Goal: Task Accomplishment & Management: Use online tool/utility

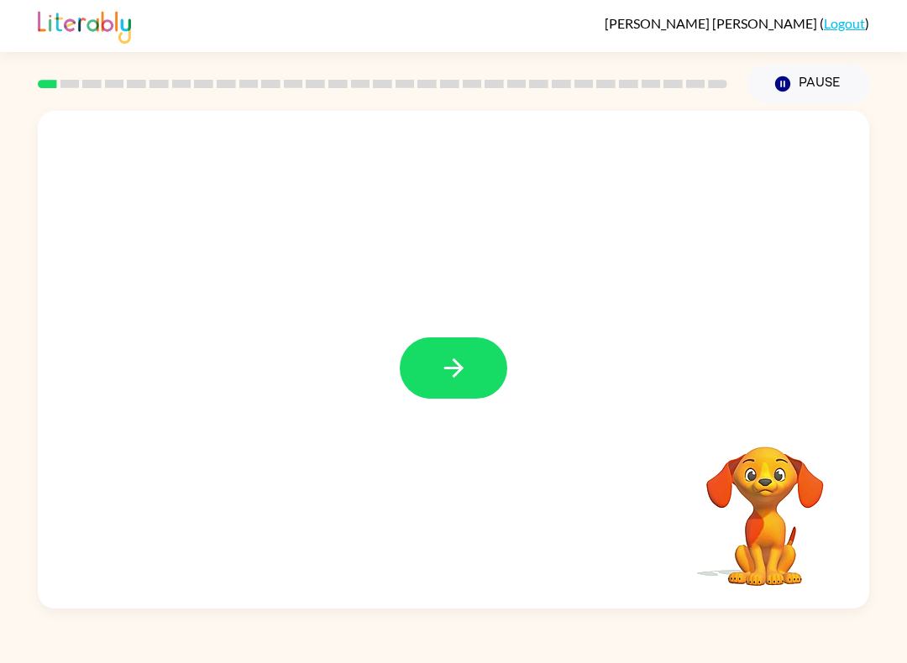
click at [459, 368] on icon "button" at bounding box center [453, 368] width 29 height 29
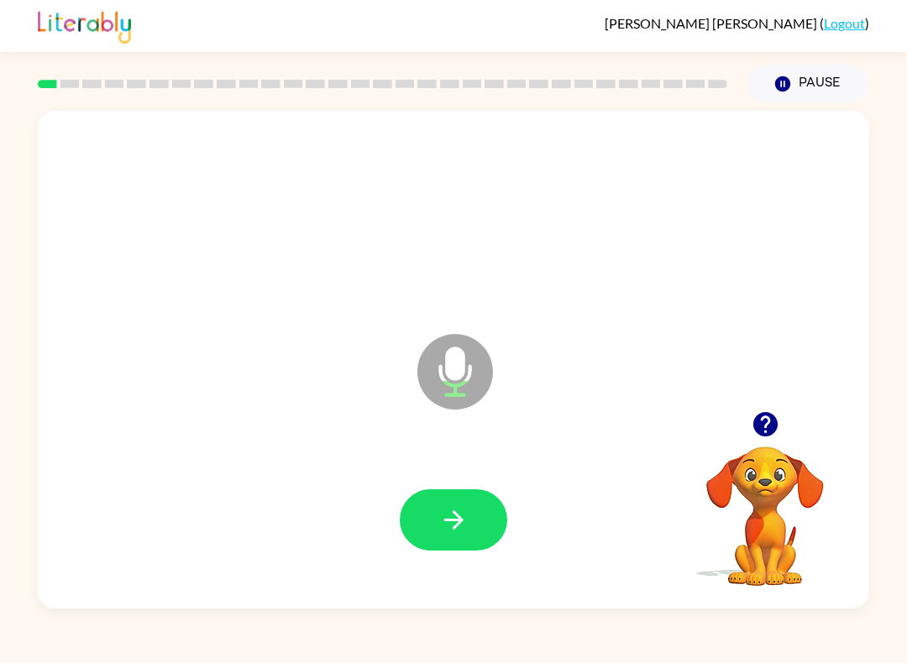
click at [430, 525] on button "button" at bounding box center [454, 520] width 108 height 61
click at [443, 492] on button "button" at bounding box center [454, 520] width 108 height 61
click at [480, 520] on button "button" at bounding box center [454, 520] width 108 height 61
click at [453, 541] on button "button" at bounding box center [454, 520] width 108 height 61
click at [456, 506] on button "button" at bounding box center [454, 520] width 108 height 61
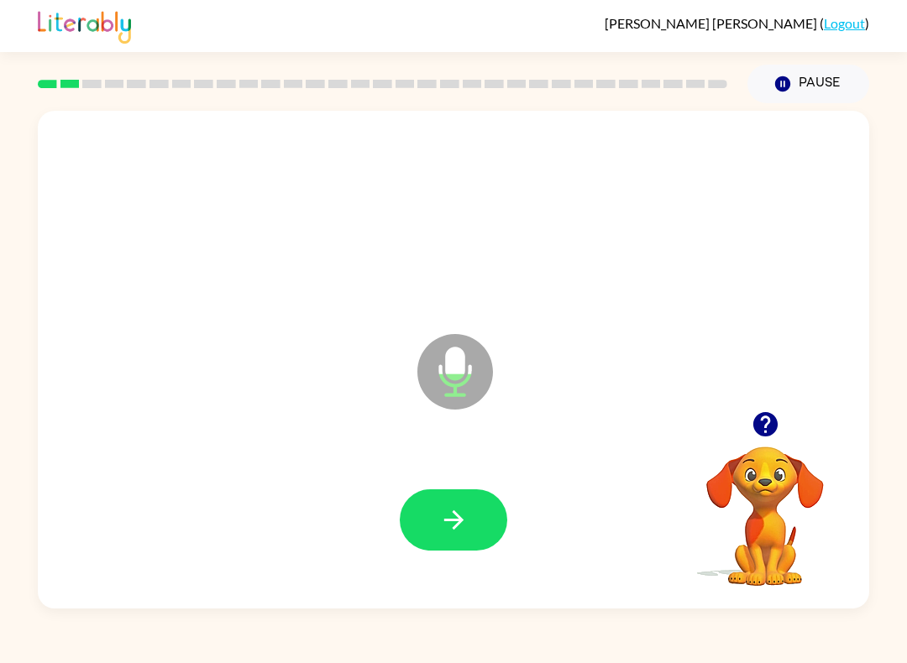
click at [449, 517] on icon "button" at bounding box center [453, 520] width 29 height 29
click at [463, 492] on button "button" at bounding box center [454, 520] width 108 height 61
click at [445, 513] on icon "button" at bounding box center [453, 520] width 29 height 29
click at [480, 574] on div at bounding box center [454, 520] width 798 height 144
click at [452, 526] on icon "button" at bounding box center [453, 520] width 29 height 29
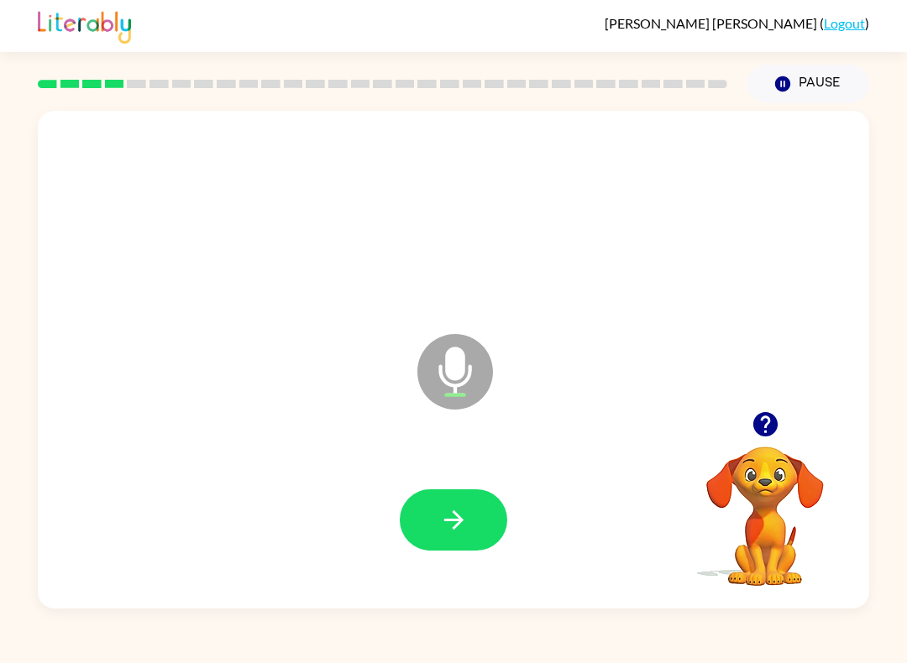
click at [455, 507] on icon "button" at bounding box center [453, 520] width 29 height 29
click at [634, 655] on div "[PERSON_NAME] ( Logout ) Pause Pause Microphone The Microphone is here when it …" at bounding box center [453, 331] width 907 height 663
click at [468, 528] on icon "button" at bounding box center [453, 520] width 29 height 29
click at [469, 504] on button "button" at bounding box center [454, 520] width 108 height 61
click at [457, 521] on icon "button" at bounding box center [452, 520] width 19 height 19
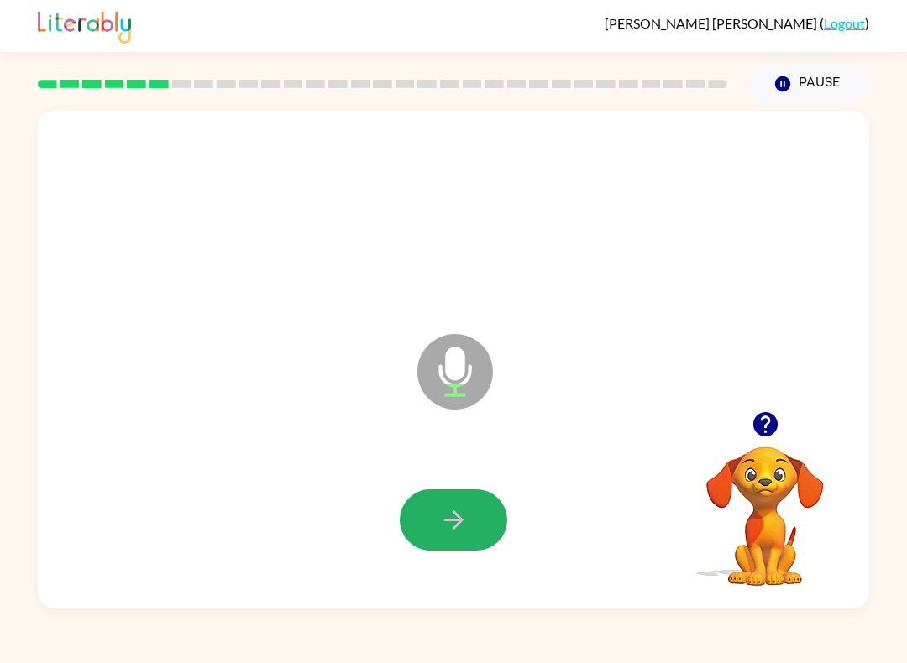
click at [483, 506] on button "button" at bounding box center [454, 520] width 108 height 61
click at [439, 508] on icon "button" at bounding box center [453, 520] width 29 height 29
click at [484, 471] on div at bounding box center [454, 520] width 798 height 144
click at [476, 538] on button "button" at bounding box center [454, 520] width 108 height 61
click at [463, 511] on icon "button" at bounding box center [453, 520] width 29 height 29
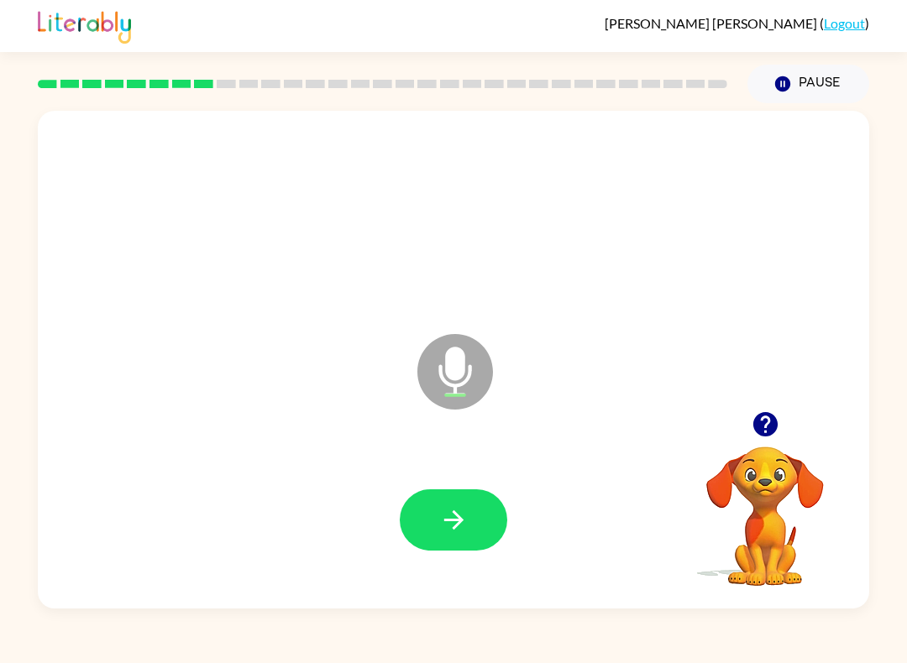
click at [462, 542] on button "button" at bounding box center [454, 520] width 108 height 61
click at [442, 503] on button "button" at bounding box center [454, 520] width 108 height 61
click at [460, 514] on icon "button" at bounding box center [453, 520] width 29 height 29
click at [433, 514] on button "button" at bounding box center [454, 520] width 108 height 61
click at [463, 515] on icon "button" at bounding box center [453, 520] width 29 height 29
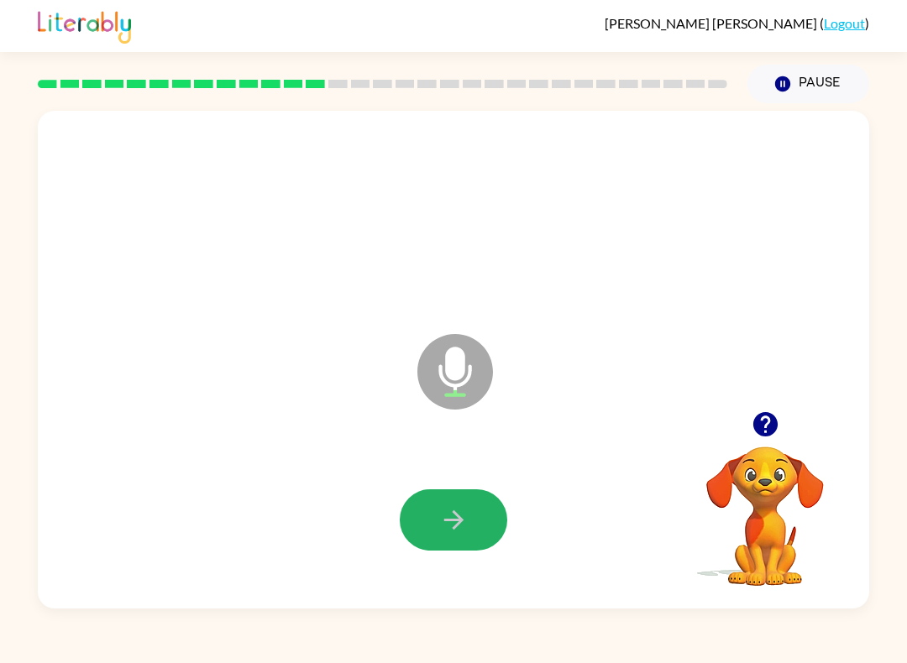
click at [459, 523] on icon "button" at bounding box center [452, 520] width 19 height 19
click at [513, 514] on div at bounding box center [454, 520] width 798 height 144
click at [463, 508] on icon "button" at bounding box center [453, 520] width 29 height 29
click at [453, 530] on icon "button" at bounding box center [453, 520] width 29 height 29
click at [464, 517] on icon "button" at bounding box center [453, 520] width 29 height 29
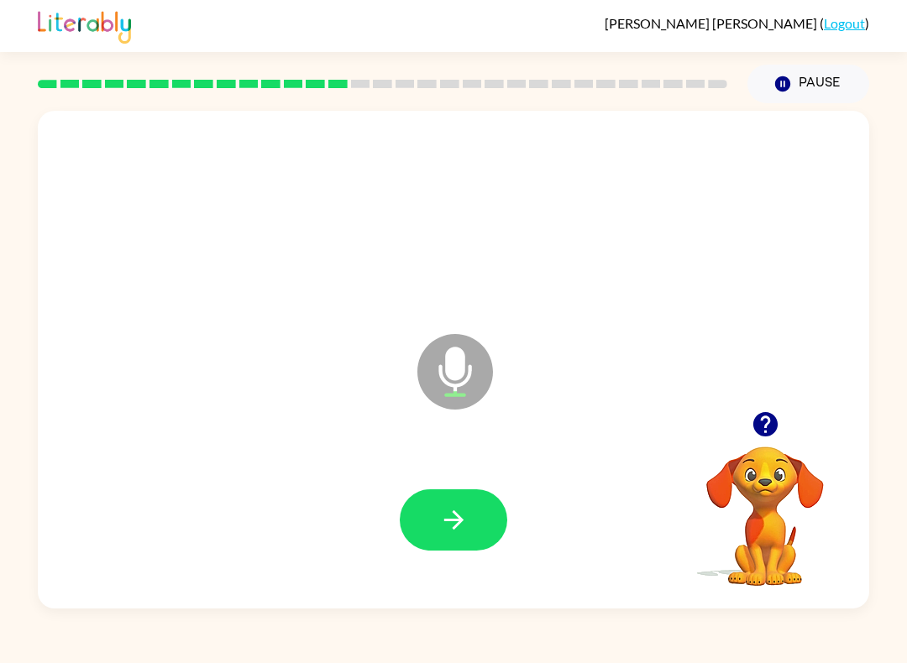
click at [463, 512] on icon "button" at bounding box center [453, 520] width 29 height 29
click at [485, 501] on button "button" at bounding box center [454, 520] width 108 height 61
click at [490, 527] on button "button" at bounding box center [454, 520] width 108 height 61
click at [475, 504] on button "button" at bounding box center [454, 520] width 108 height 61
click at [444, 525] on icon "button" at bounding box center [453, 520] width 29 height 29
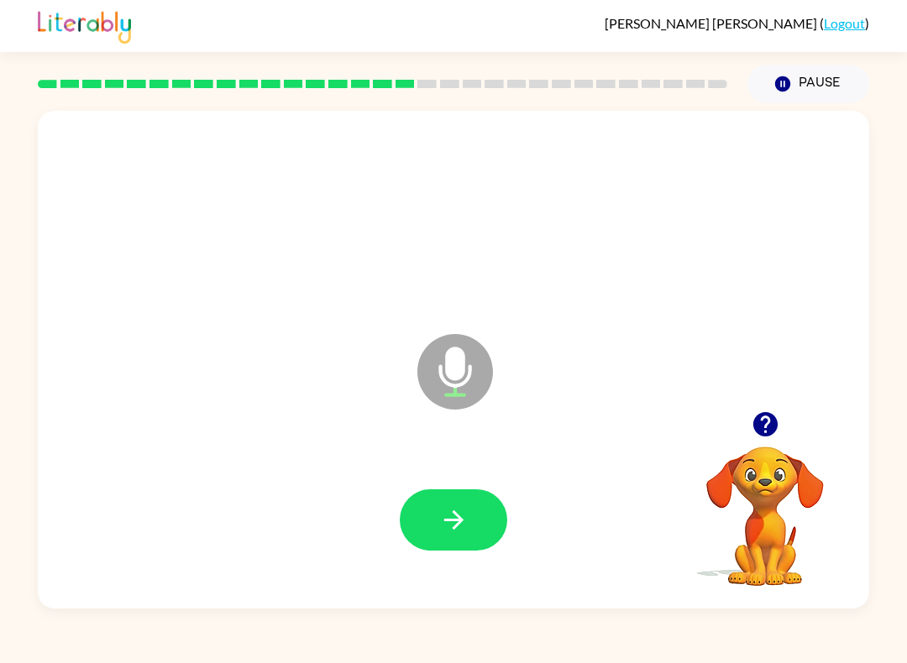
click at [457, 542] on button "button" at bounding box center [454, 520] width 108 height 61
click at [451, 526] on icon "button" at bounding box center [453, 520] width 29 height 29
click at [459, 484] on div at bounding box center [454, 520] width 798 height 144
click at [464, 523] on icon "button" at bounding box center [453, 520] width 29 height 29
click at [465, 512] on icon "button" at bounding box center [453, 520] width 29 height 29
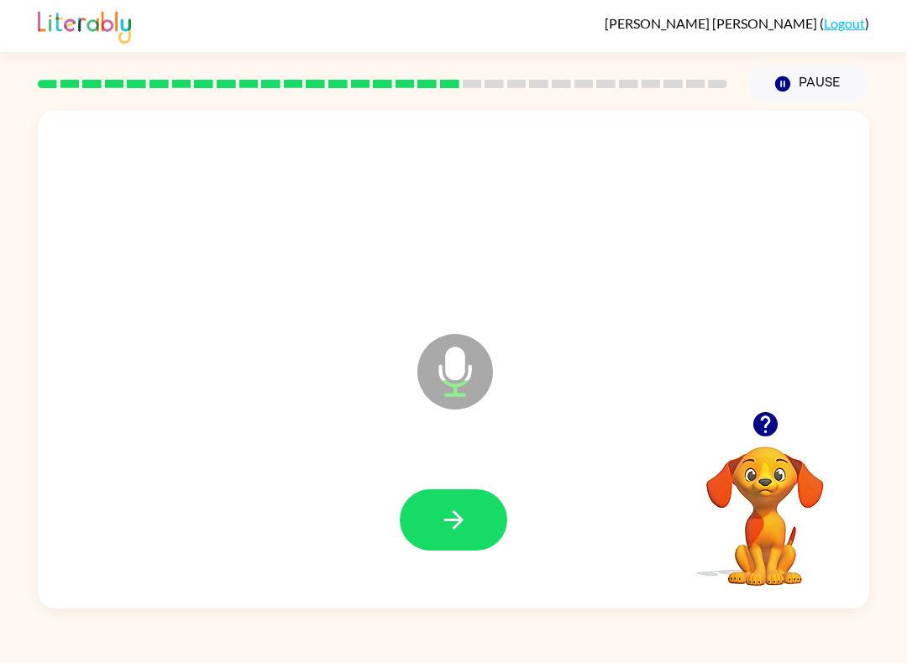
click at [464, 501] on button "button" at bounding box center [454, 520] width 108 height 61
click at [449, 506] on button "button" at bounding box center [454, 520] width 108 height 61
click at [442, 532] on icon "button" at bounding box center [453, 520] width 29 height 29
click at [449, 507] on icon "button" at bounding box center [453, 520] width 29 height 29
click at [416, 526] on button "button" at bounding box center [454, 520] width 108 height 61
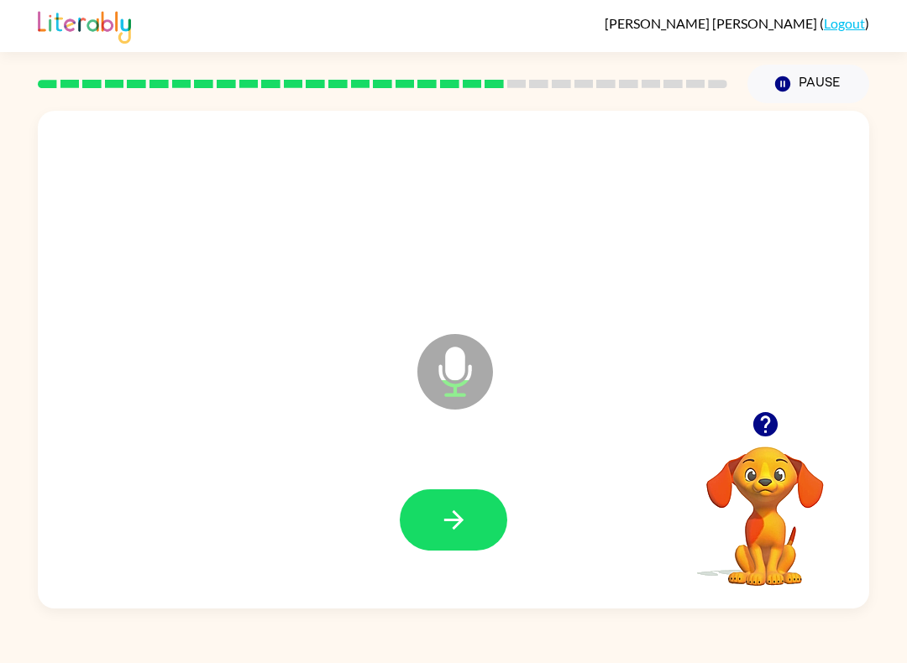
click at [422, 522] on button "button" at bounding box center [454, 520] width 108 height 61
click at [451, 523] on icon "button" at bounding box center [453, 520] width 29 height 29
click at [428, 514] on button "button" at bounding box center [454, 520] width 108 height 61
click at [454, 517] on icon "button" at bounding box center [453, 520] width 29 height 29
click at [464, 522] on icon "button" at bounding box center [453, 520] width 29 height 29
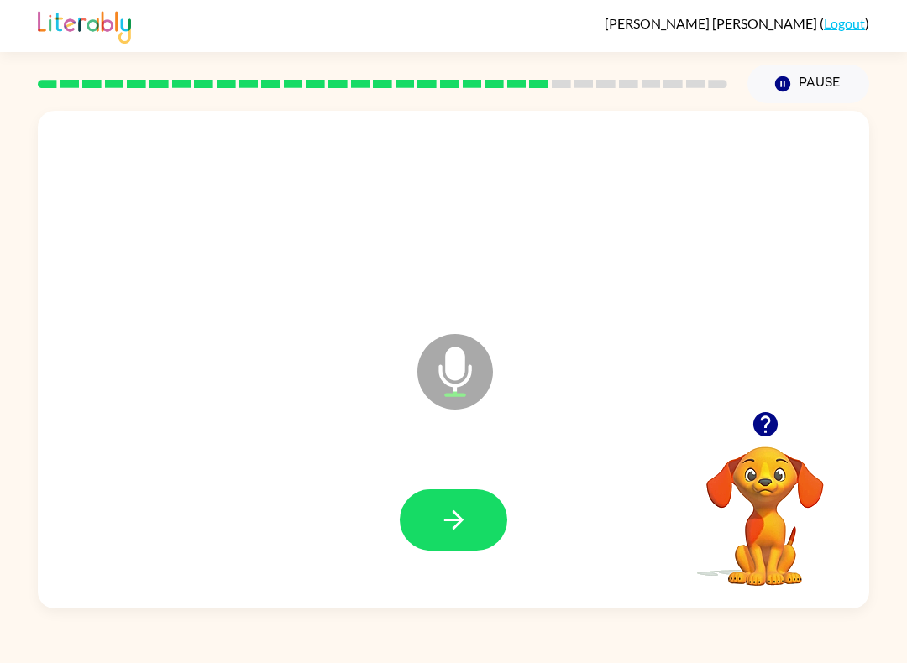
click at [448, 512] on icon "button" at bounding box center [453, 520] width 29 height 29
click at [460, 527] on icon "button" at bounding box center [453, 520] width 29 height 29
click at [448, 542] on button "button" at bounding box center [454, 520] width 108 height 61
click at [472, 494] on button "button" at bounding box center [454, 520] width 108 height 61
click at [444, 517] on icon "button" at bounding box center [453, 520] width 29 height 29
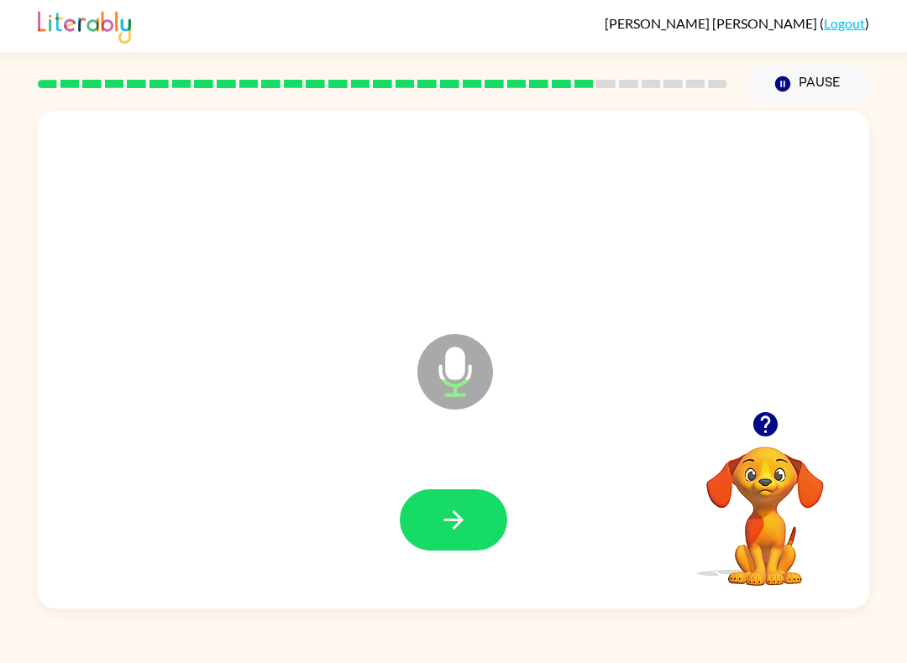
click at [443, 539] on button "button" at bounding box center [454, 520] width 108 height 61
click at [459, 514] on icon "button" at bounding box center [453, 520] width 29 height 29
click at [439, 519] on icon "button" at bounding box center [453, 520] width 29 height 29
click at [460, 485] on div at bounding box center [454, 520] width 798 height 144
click at [459, 508] on icon "button" at bounding box center [453, 520] width 29 height 29
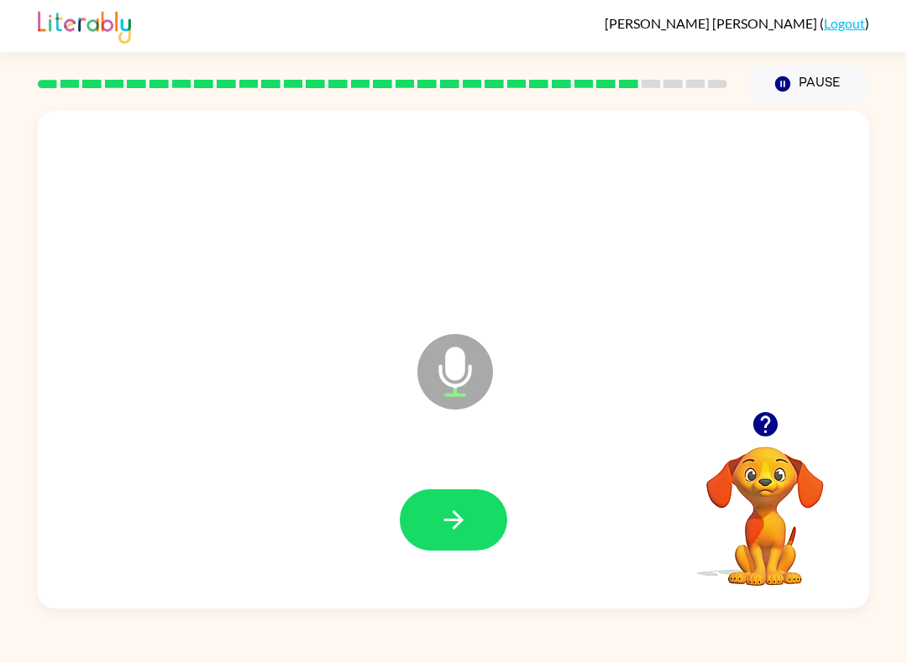
click at [444, 518] on icon "button" at bounding box center [453, 520] width 29 height 29
click at [469, 538] on button "button" at bounding box center [454, 520] width 108 height 61
click at [432, 535] on button "button" at bounding box center [454, 520] width 108 height 61
click at [439, 521] on icon "button" at bounding box center [453, 520] width 29 height 29
click at [496, 501] on button "button" at bounding box center [454, 520] width 108 height 61
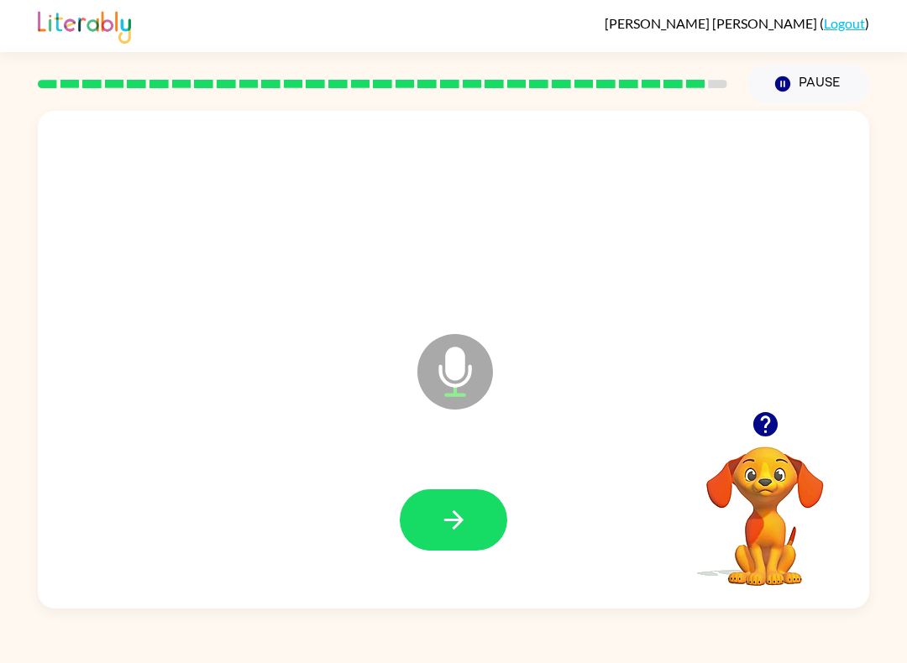
click at [427, 517] on button "button" at bounding box center [454, 520] width 108 height 61
click at [454, 505] on button "button" at bounding box center [454, 520] width 108 height 61
